Goal: Task Accomplishment & Management: Manage account settings

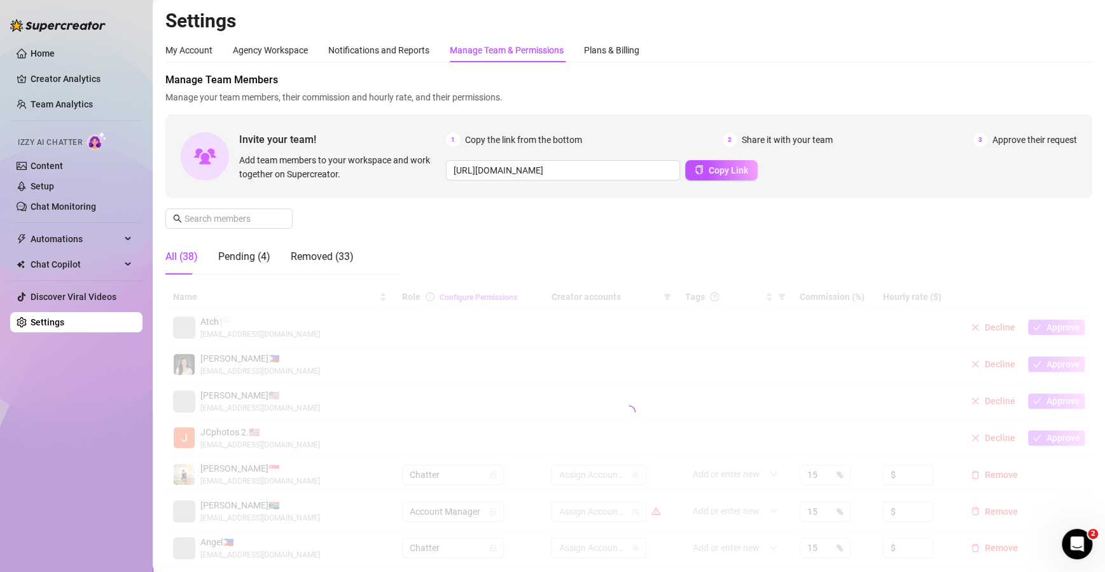
click at [485, 56] on div "Manage Team & Permissions" at bounding box center [507, 50] width 114 height 14
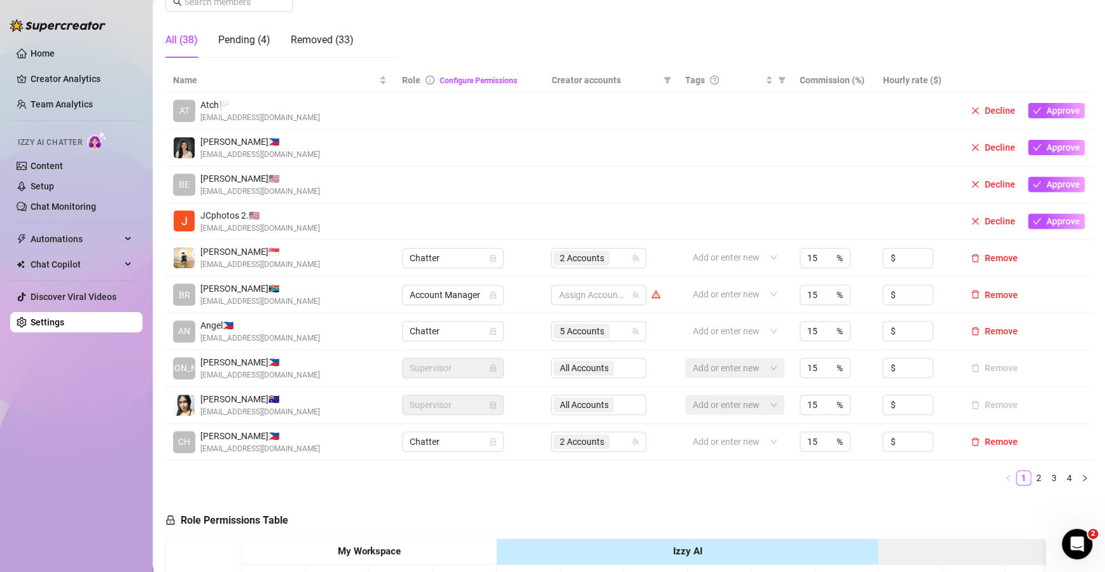
scroll to position [216, 0]
click at [666, 473] on link "2" at bounding box center [1039, 479] width 14 height 14
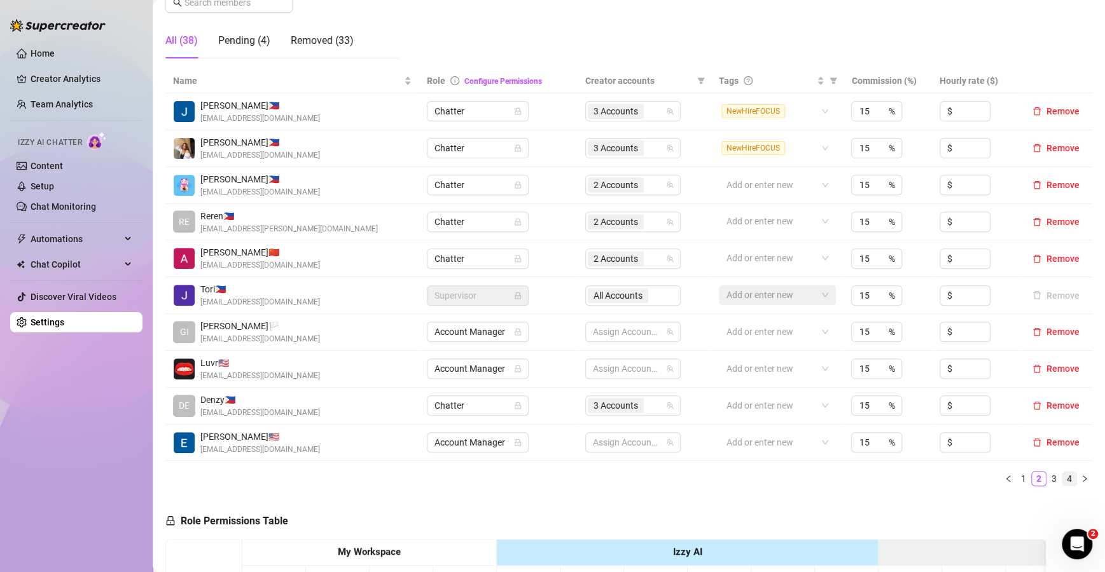
click at [666, 471] on li "4" at bounding box center [1068, 478] width 15 height 15
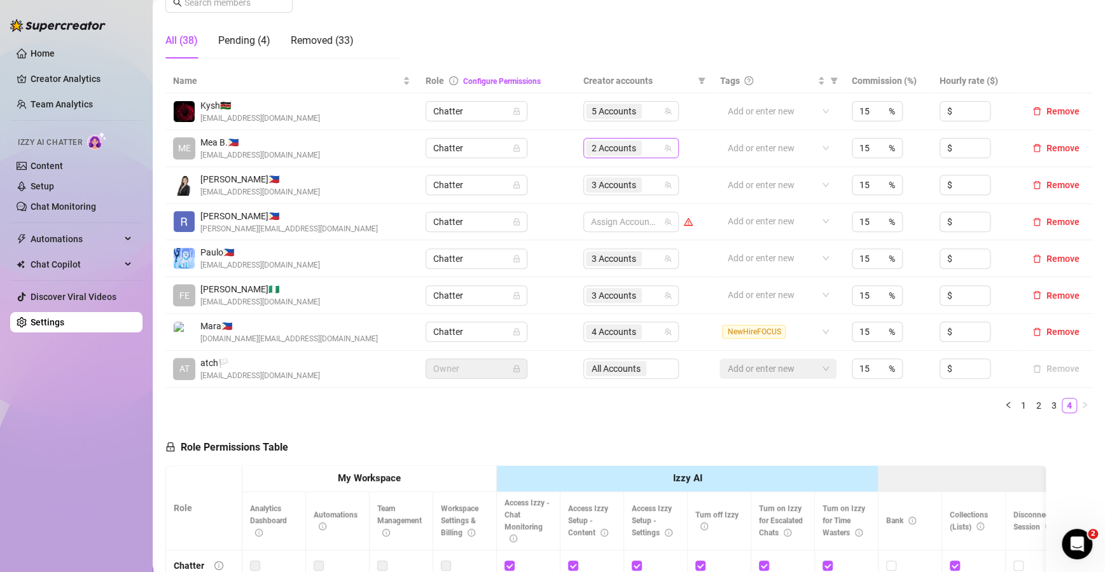
click at [648, 148] on div "2 Accounts" at bounding box center [624, 148] width 77 height 18
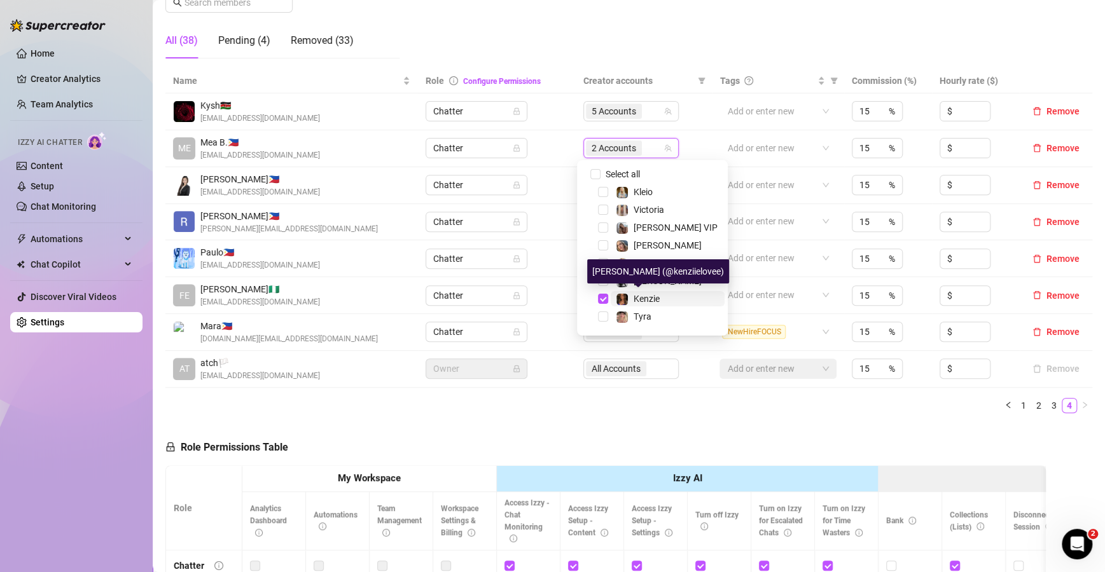
scroll to position [18, 0]
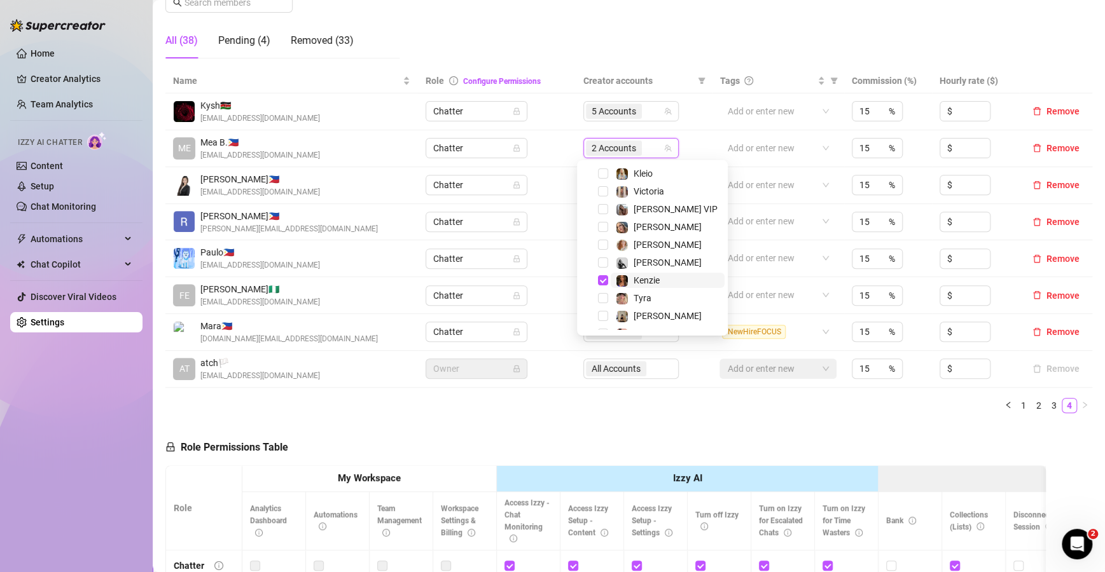
click at [651, 293] on span "Tyra" at bounding box center [668, 298] width 114 height 15
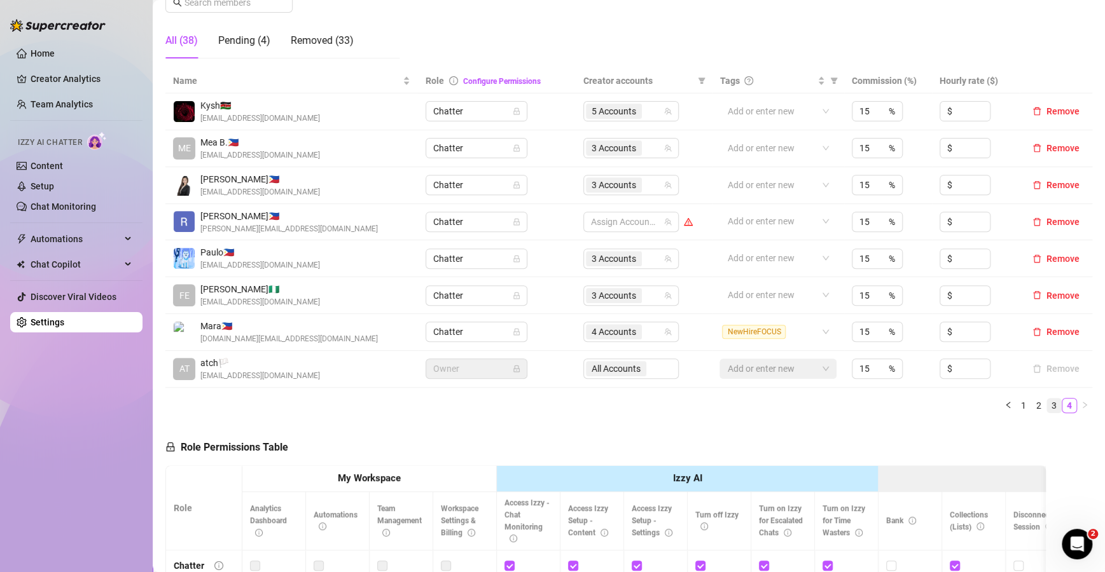
click at [666, 403] on li "3" at bounding box center [1053, 405] width 15 height 15
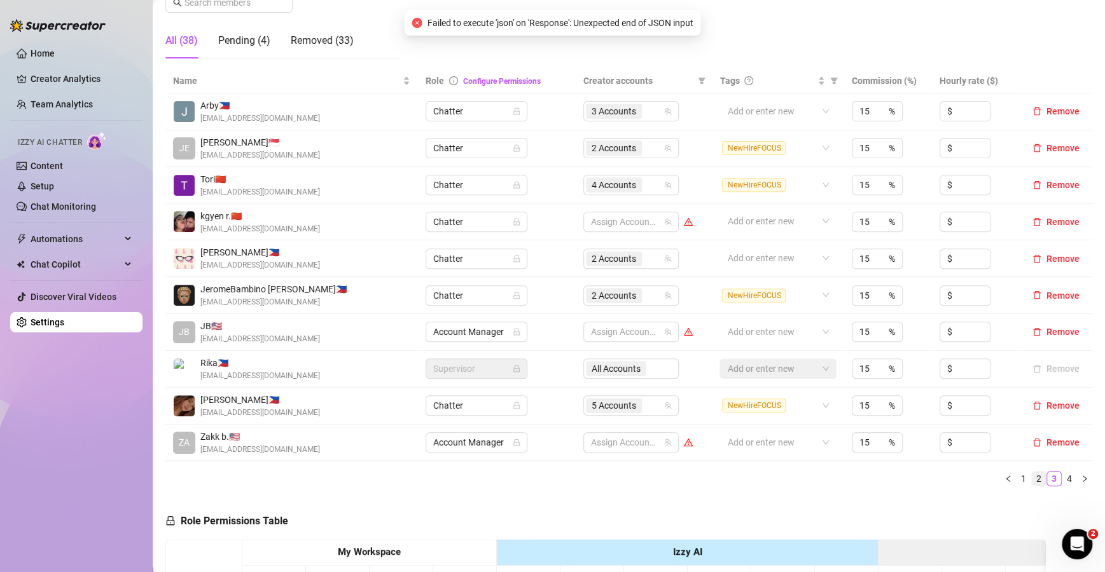
click at [666, 474] on link "2" at bounding box center [1039, 479] width 14 height 14
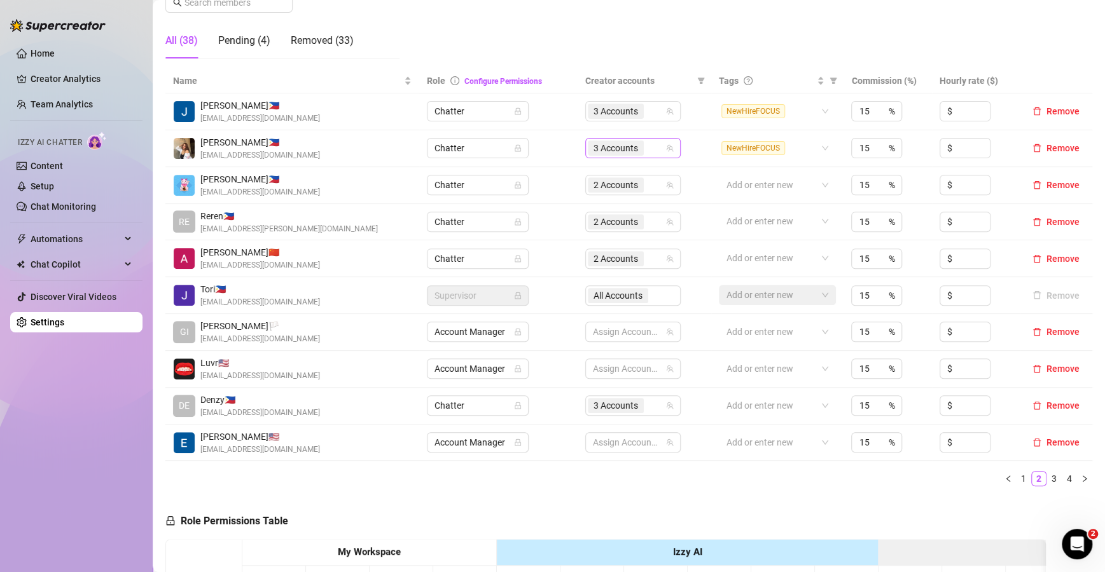
click at [648, 148] on div "3 Accounts" at bounding box center [626, 148] width 77 height 18
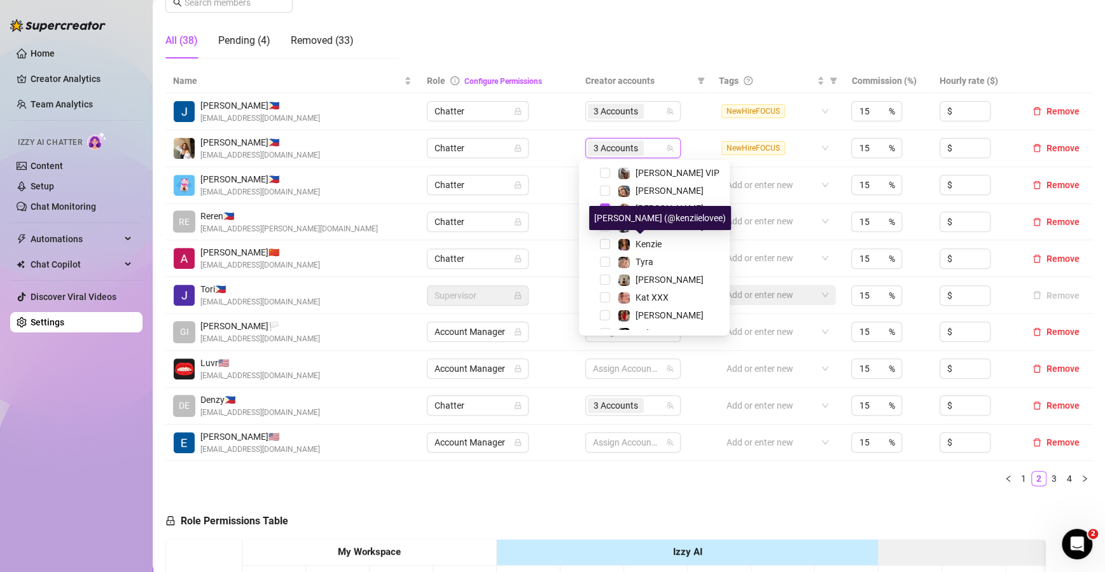
scroll to position [49, 0]
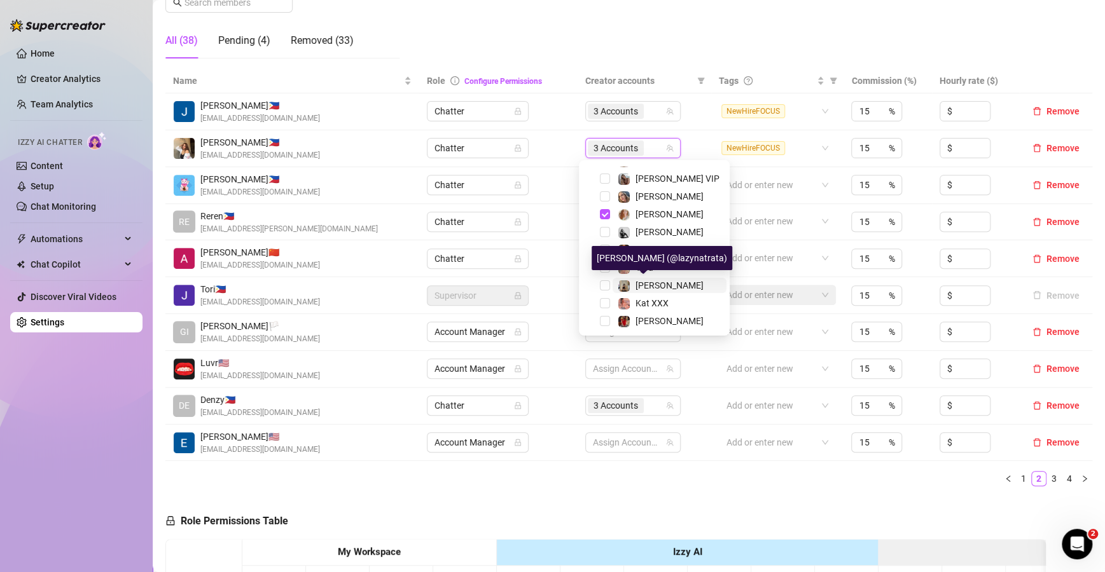
click at [654, 281] on span "[PERSON_NAME]" at bounding box center [669, 285] width 68 height 10
click at [666, 465] on div "Name Role Configure Permissions Creator accounts Tags Commission (%) Hourly rat…" at bounding box center [628, 278] width 927 height 418
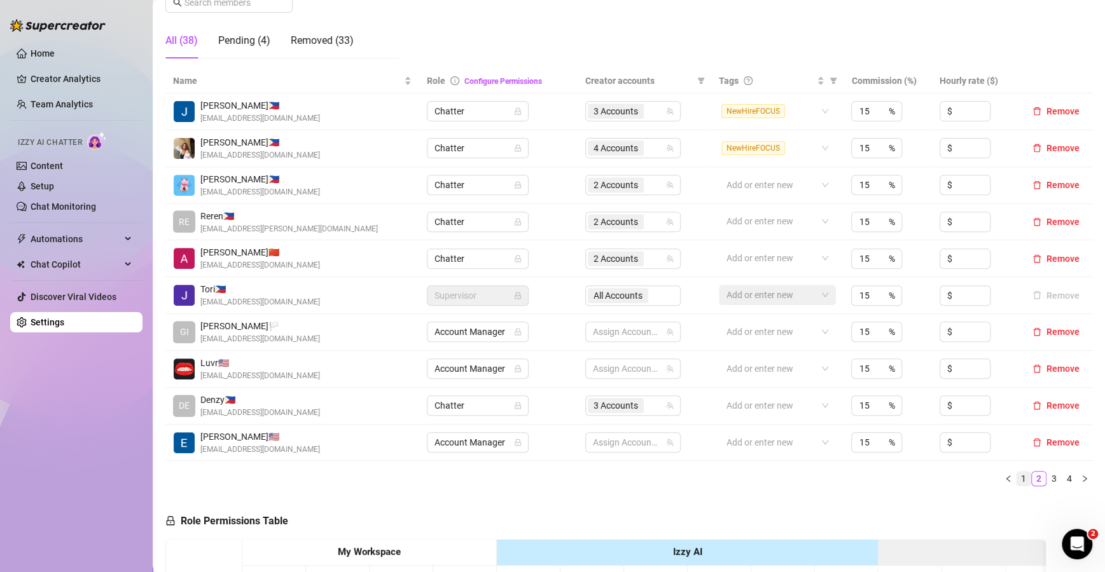
click at [666, 481] on link "1" at bounding box center [1023, 479] width 14 height 14
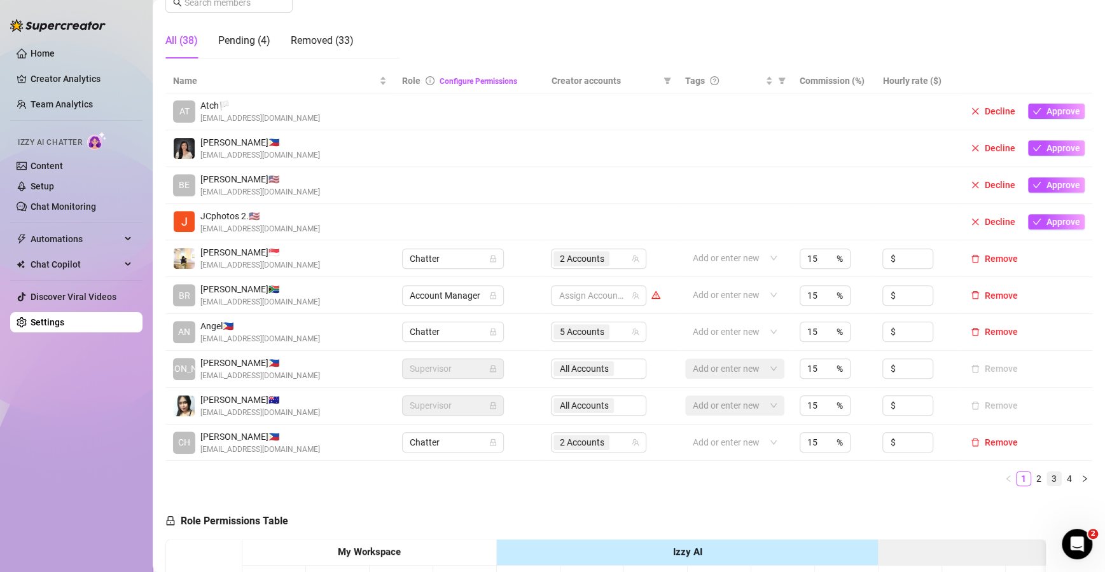
click at [666, 473] on li "3" at bounding box center [1053, 478] width 15 height 15
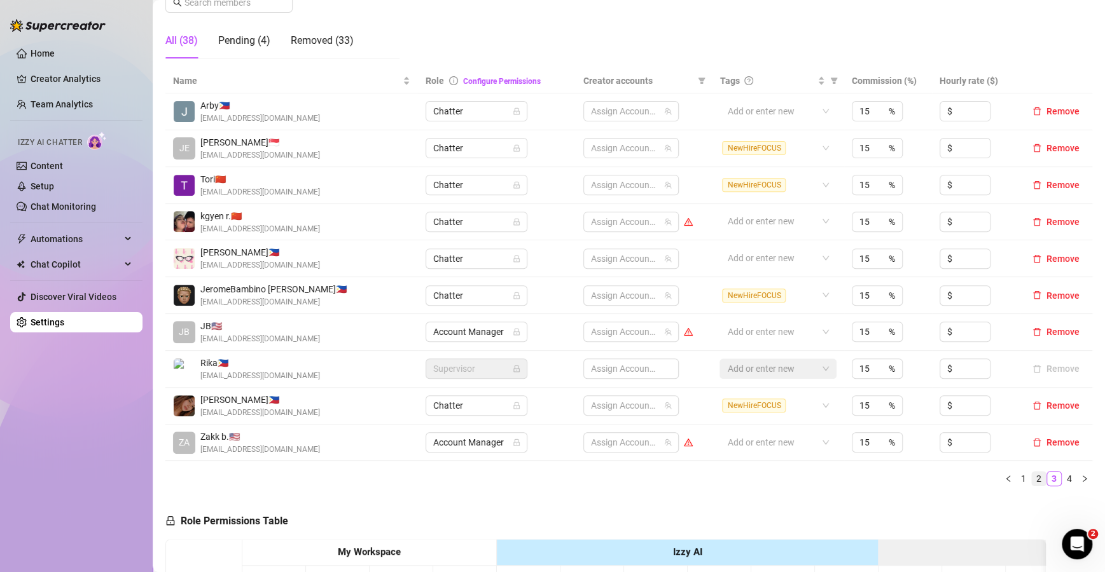
click at [666, 476] on link "2" at bounding box center [1039, 479] width 14 height 14
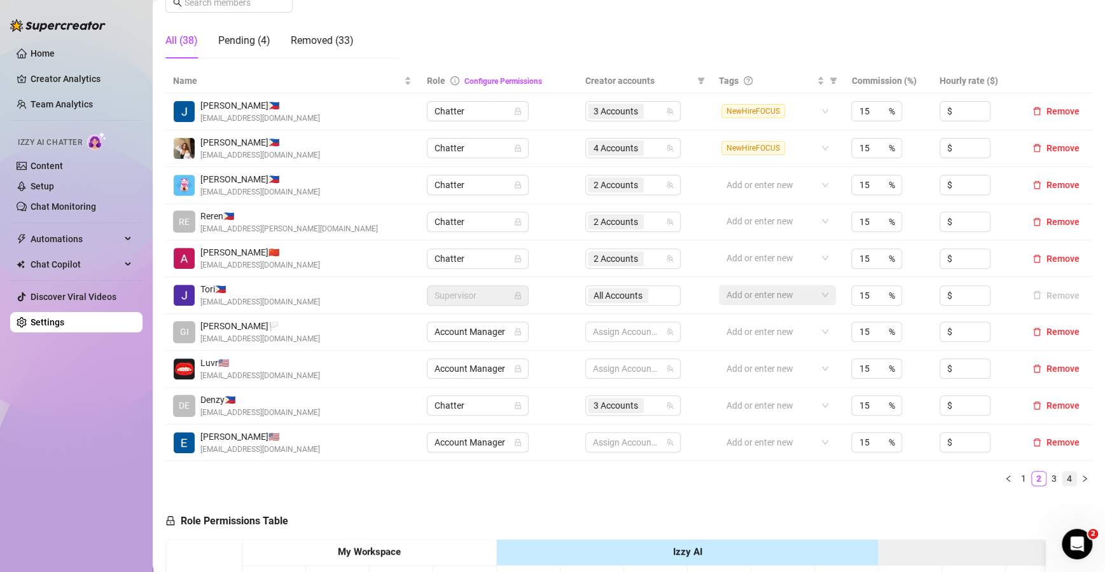
click at [666, 485] on link "4" at bounding box center [1069, 479] width 14 height 14
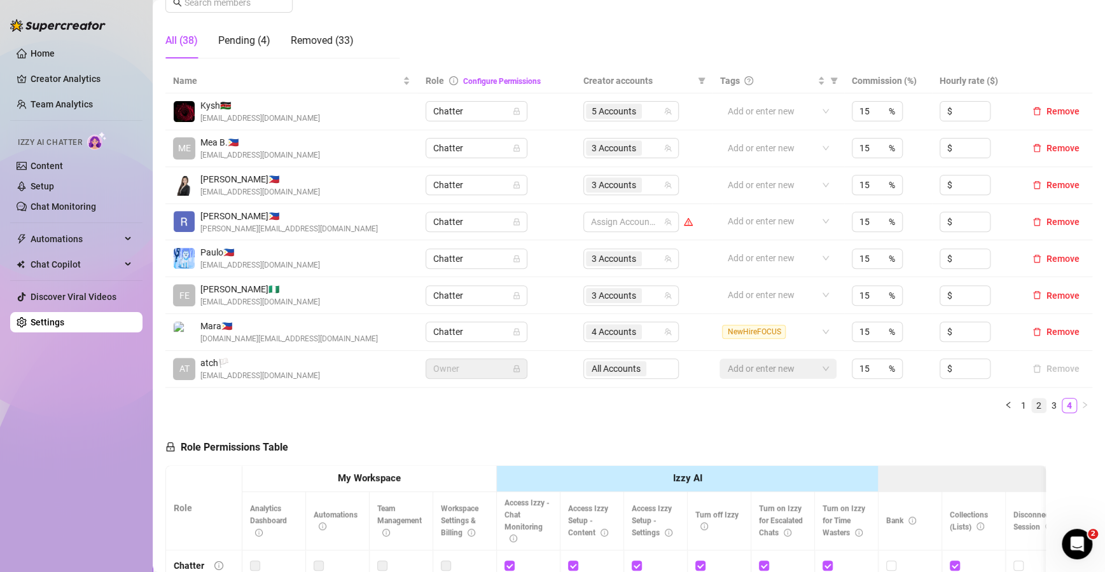
click at [666, 401] on link "2" at bounding box center [1039, 406] width 14 height 14
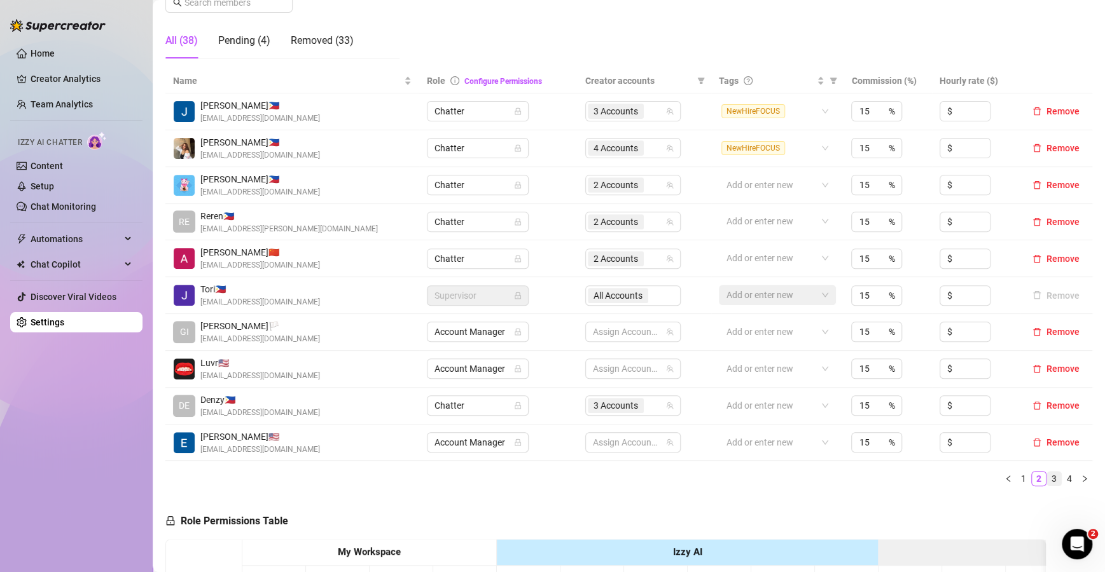
click at [666, 480] on link "3" at bounding box center [1054, 479] width 14 height 14
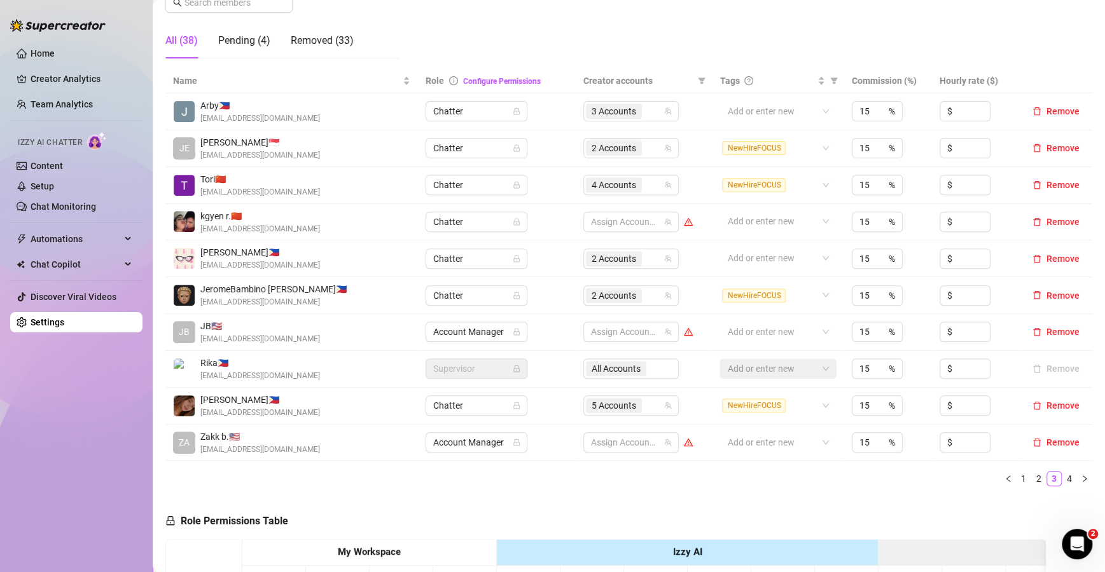
click at [666, 474] on link "4" at bounding box center [1069, 479] width 14 height 14
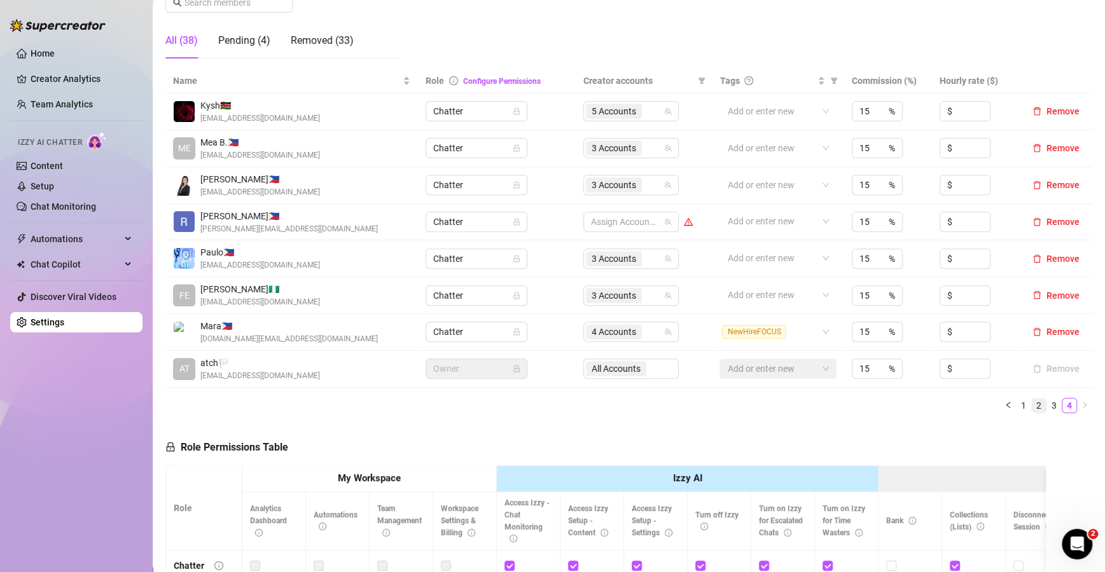
click at [666, 403] on link "2" at bounding box center [1039, 406] width 14 height 14
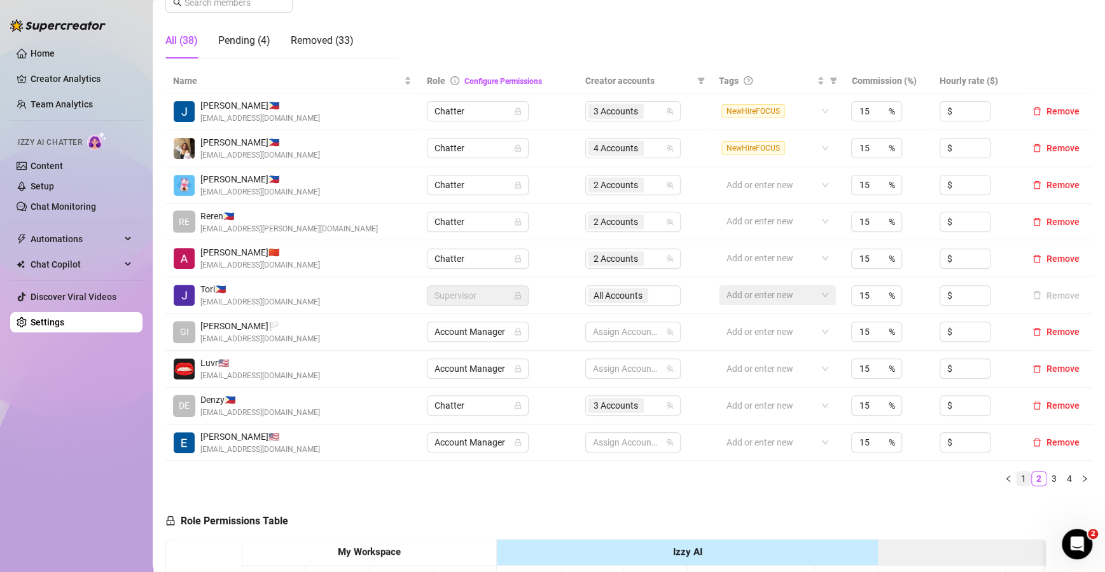
click at [666, 475] on link "1" at bounding box center [1023, 479] width 14 height 14
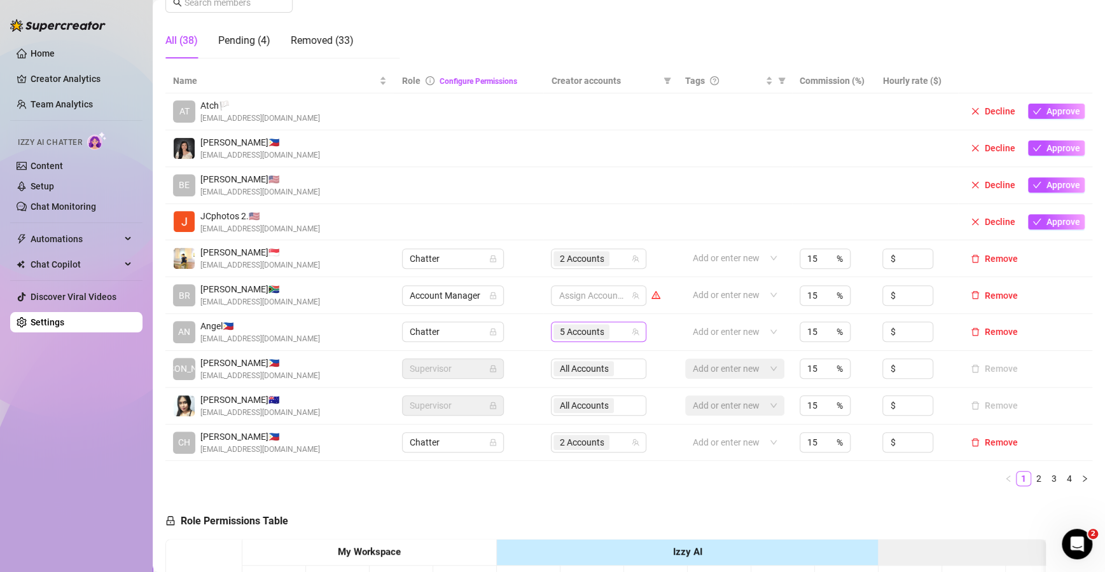
click at [612, 333] on input "search" at bounding box center [613, 331] width 3 height 15
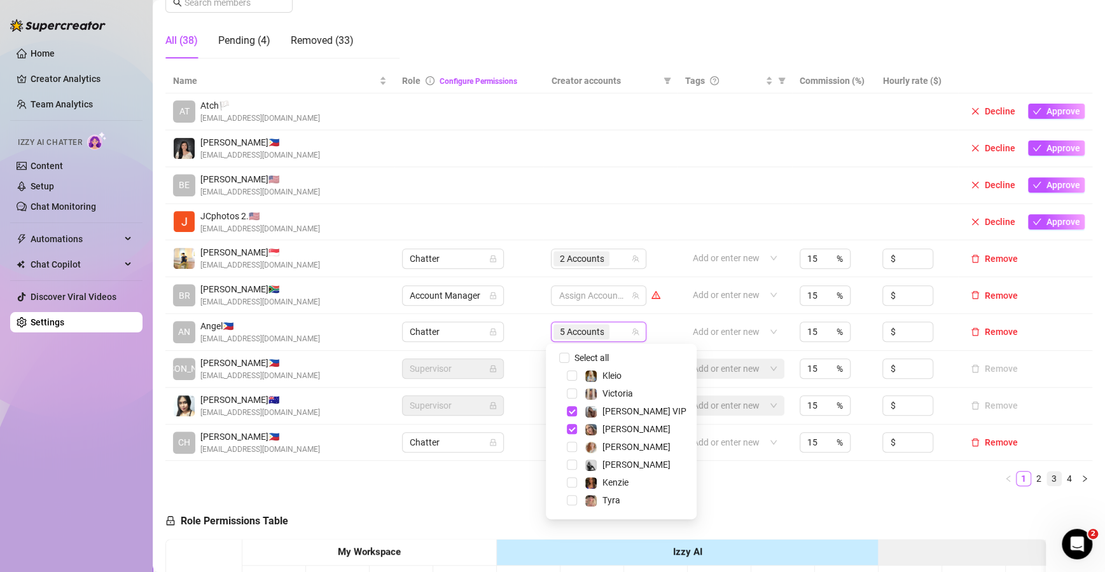
click at [666, 477] on link "3" at bounding box center [1054, 479] width 14 height 14
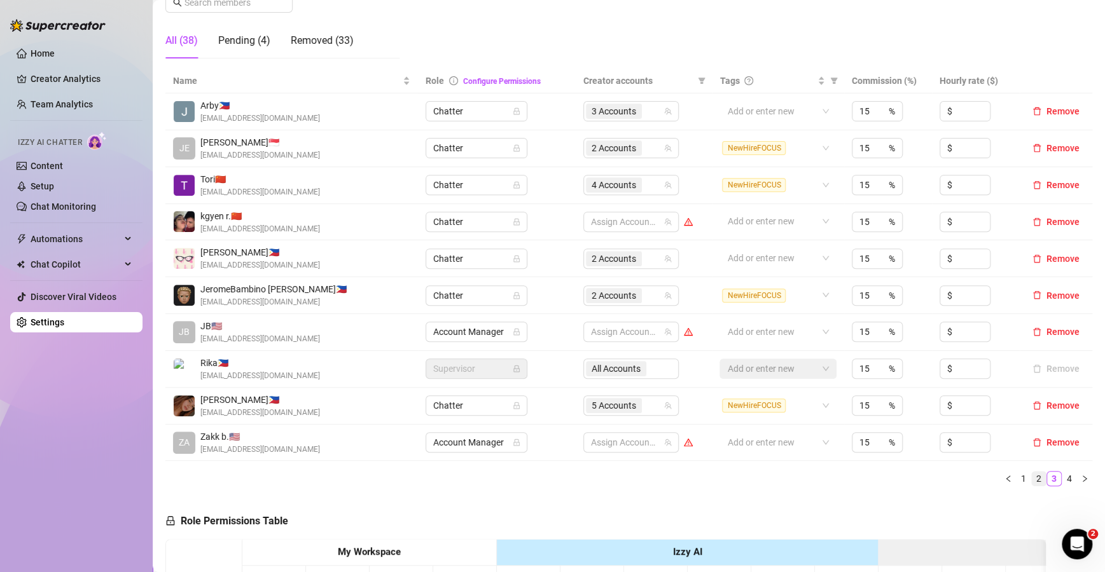
click at [666, 479] on link "2" at bounding box center [1039, 479] width 14 height 14
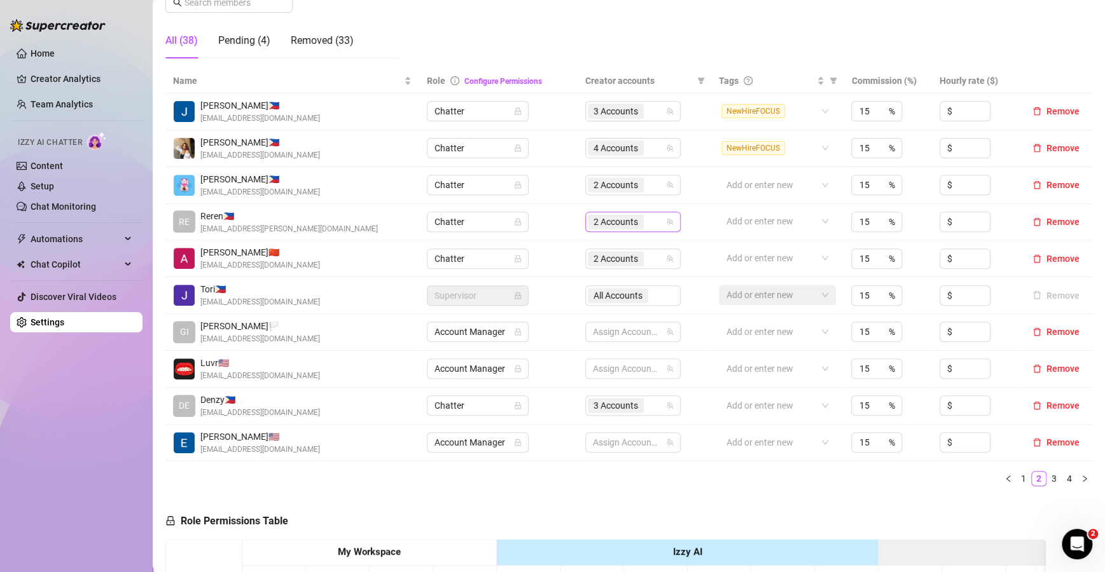
click at [649, 216] on div "2 Accounts" at bounding box center [626, 222] width 77 height 18
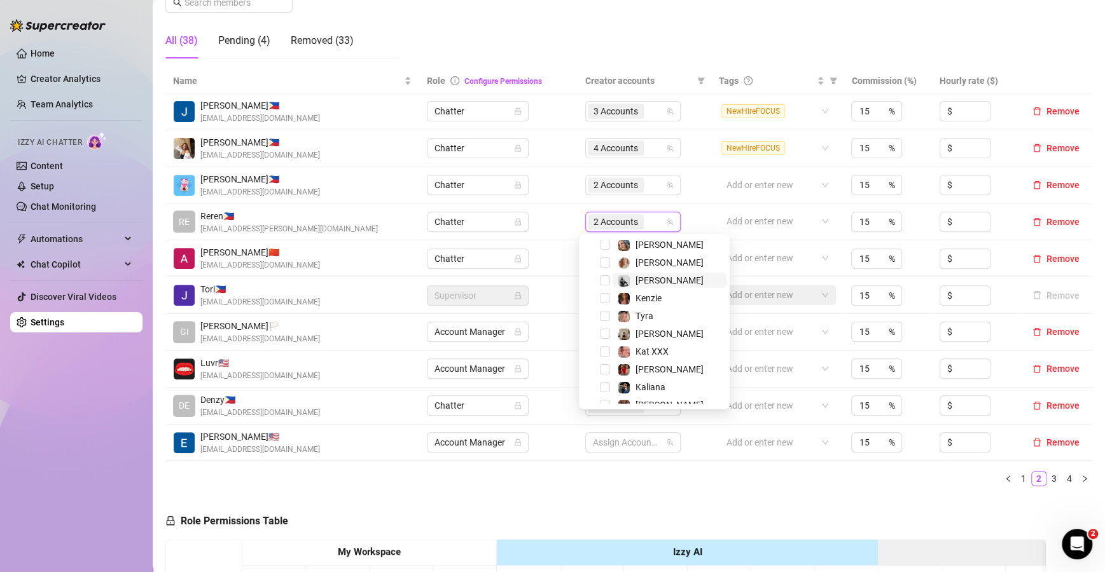
scroll to position [74, 0]
click at [663, 277] on span "[PERSON_NAME]" at bounding box center [669, 280] width 68 height 10
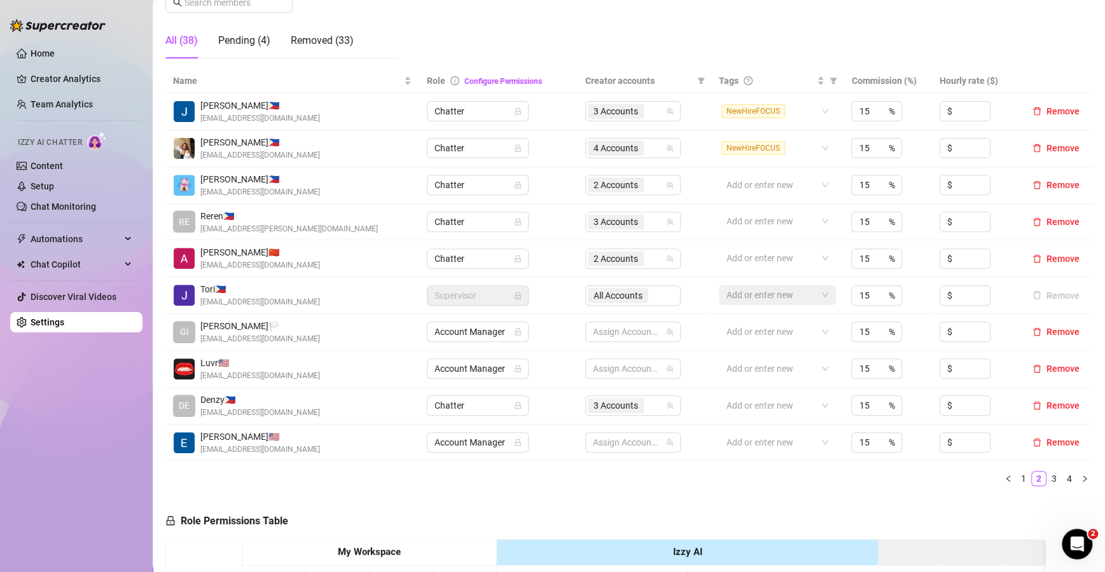
click at [647, 143] on div "4 Accounts" at bounding box center [626, 148] width 77 height 18
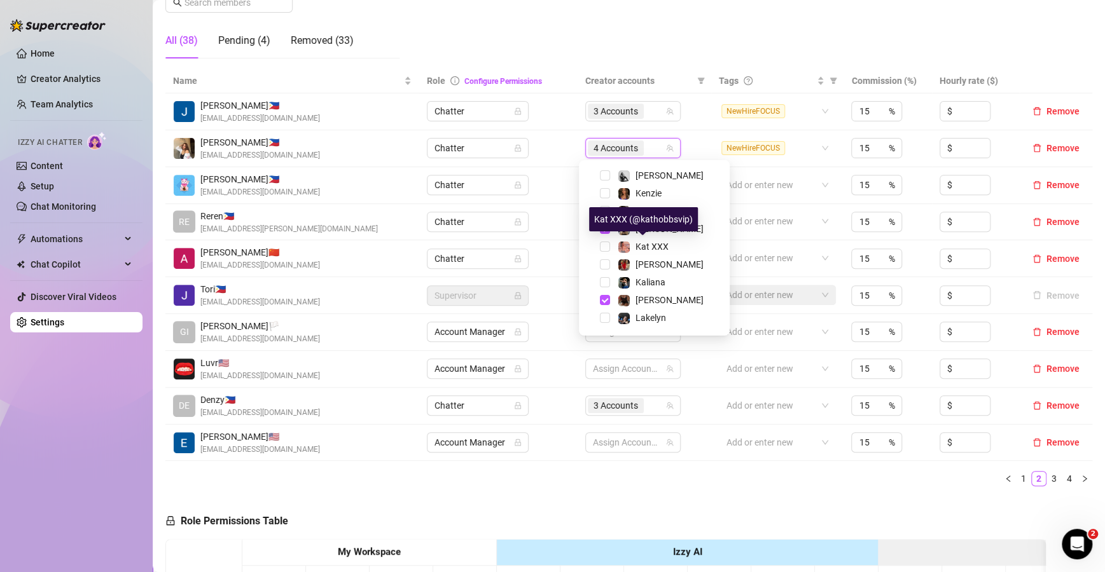
scroll to position [139, 0]
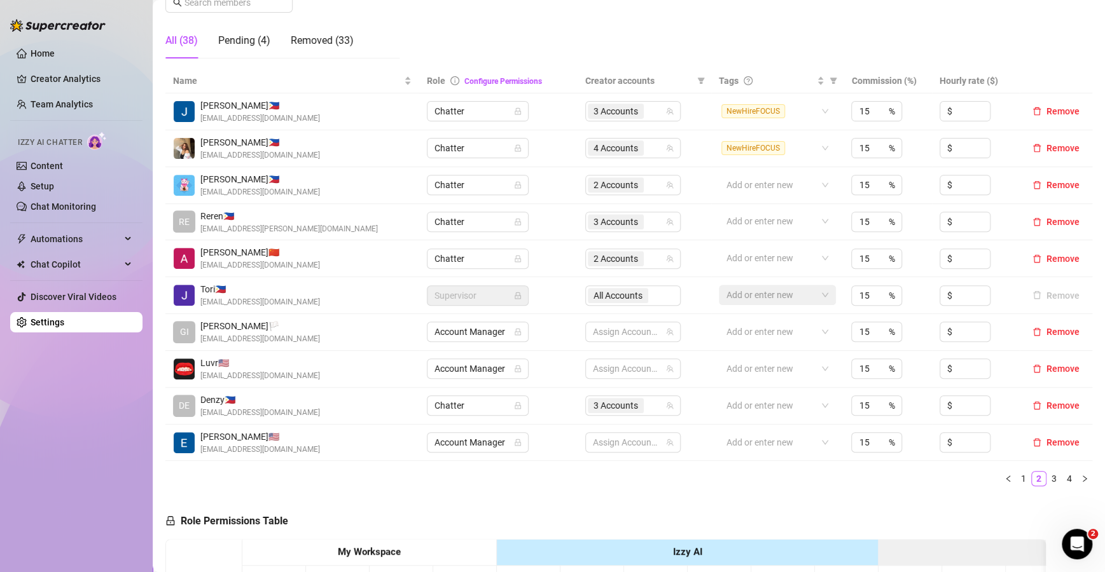
click at [666, 485] on ul "1 2 3 4" at bounding box center [628, 478] width 927 height 15
